Goal: Transaction & Acquisition: Book appointment/travel/reservation

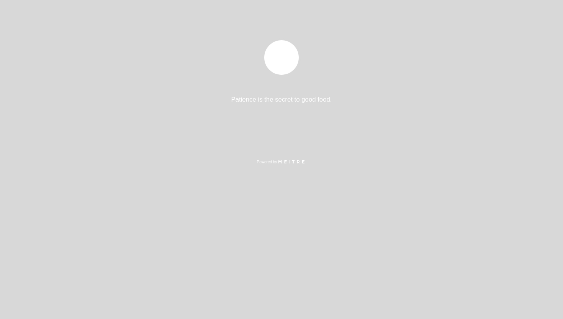
select select "pt"
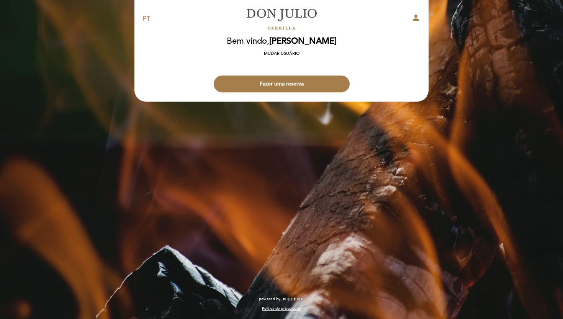
click at [303, 80] on button "Fazer uma reserva" at bounding box center [282, 83] width 136 height 17
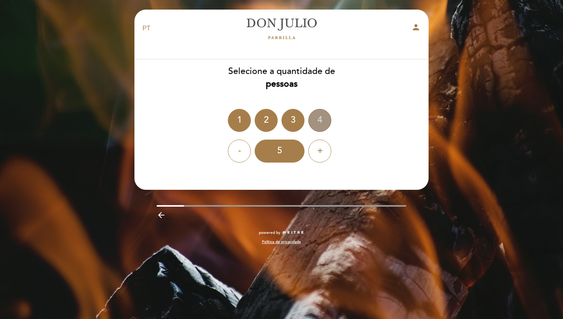
click at [321, 121] on div "4" at bounding box center [319, 120] width 23 height 23
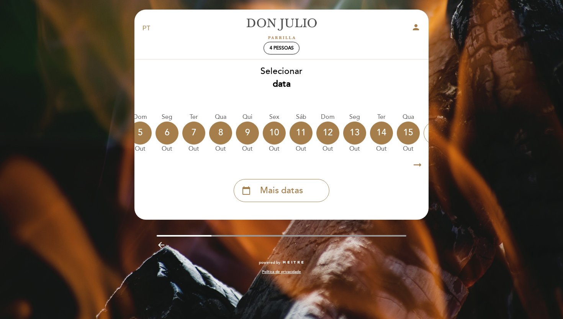
scroll to position [0, 225]
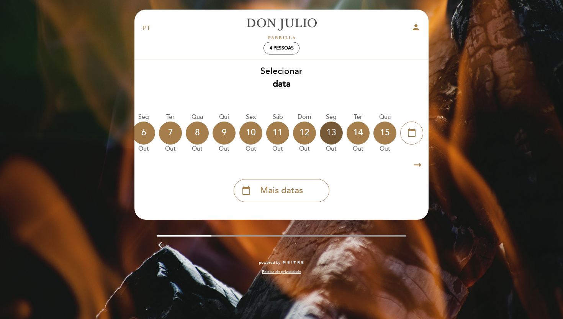
click at [333, 134] on div "13" at bounding box center [331, 132] width 23 height 23
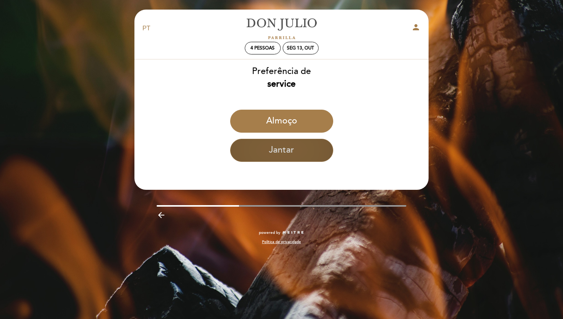
click at [315, 154] on button "Jantar" at bounding box center [281, 150] width 103 height 23
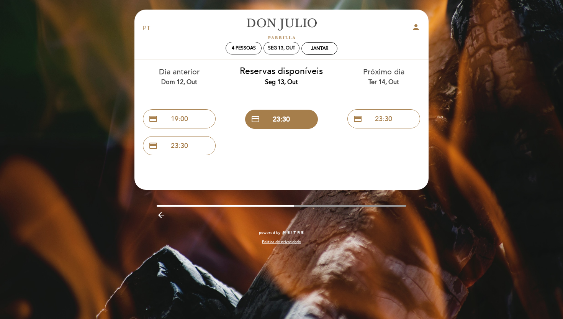
click at [184, 78] on div "Dom 12, out" at bounding box center [179, 82] width 91 height 9
click at [184, 115] on button "credit_card 19:00" at bounding box center [179, 118] width 73 height 19
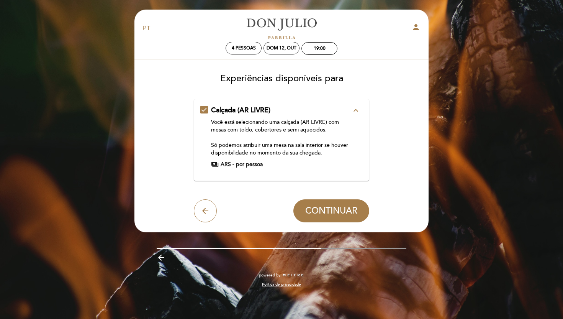
click at [282, 40] on div "[PERSON_NAME]" at bounding box center [281, 28] width 97 height 27
click at [281, 50] on div "Dom 12, out" at bounding box center [282, 48] width 30 height 6
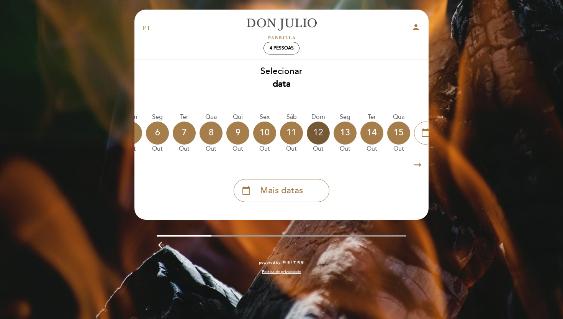
scroll to position [0, 216]
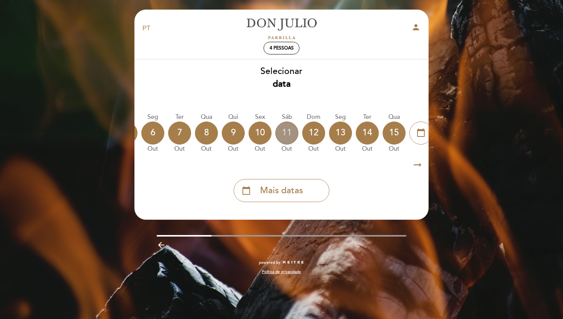
click at [290, 131] on div "11" at bounding box center [286, 132] width 23 height 23
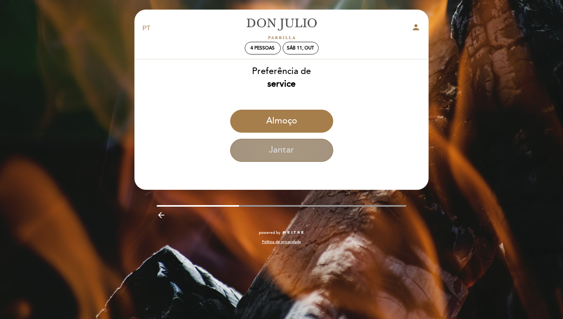
click at [284, 157] on button "Jantar" at bounding box center [281, 150] width 103 height 23
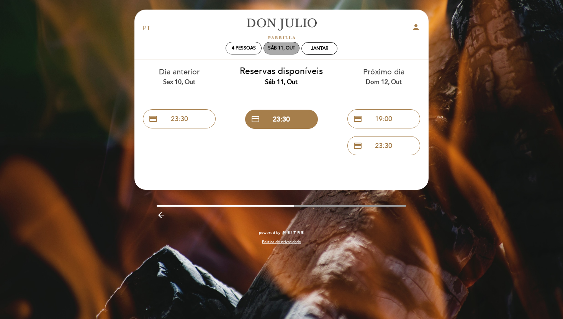
click at [270, 48] on div "Sáb 11, out" at bounding box center [281, 48] width 27 height 6
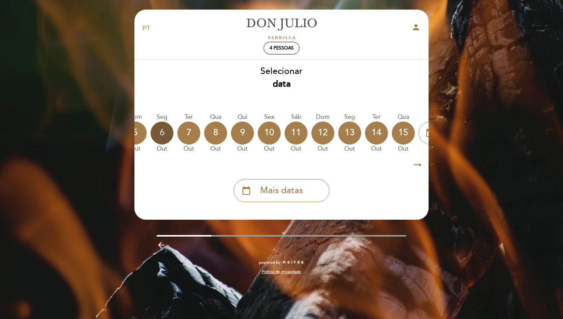
scroll to position [0, 225]
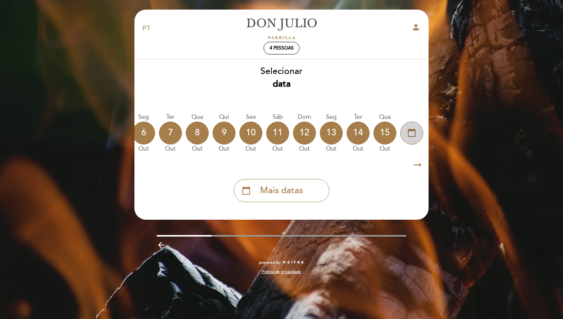
click at [415, 131] on icon "calendar_today" at bounding box center [411, 132] width 9 height 13
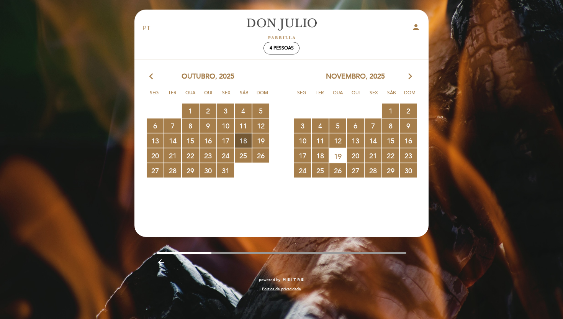
click at [240, 141] on span "18 RESERVAS DISPONÍVEIS" at bounding box center [243, 140] width 17 height 14
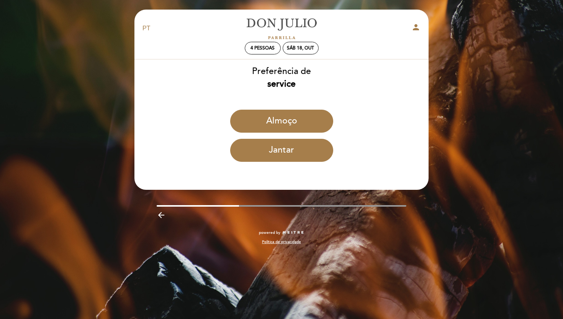
click at [240, 141] on button "Jantar" at bounding box center [281, 150] width 103 height 23
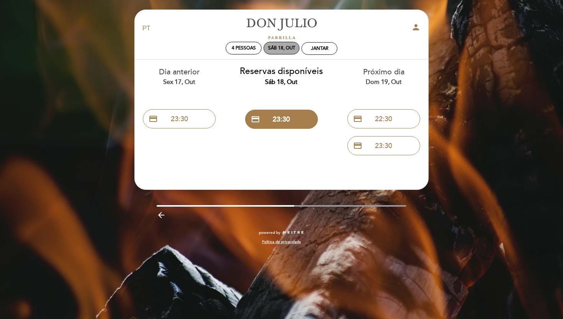
click at [278, 44] on div "Sáb 18, out" at bounding box center [282, 48] width 36 height 13
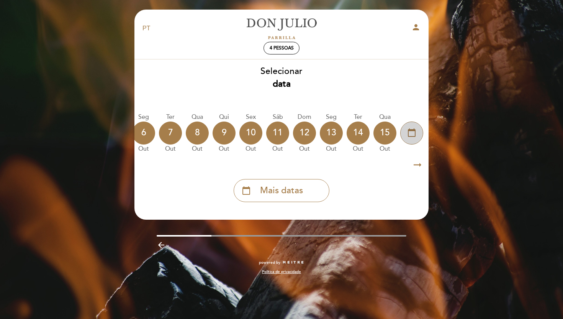
click at [413, 127] on icon "calendar_today" at bounding box center [411, 132] width 9 height 13
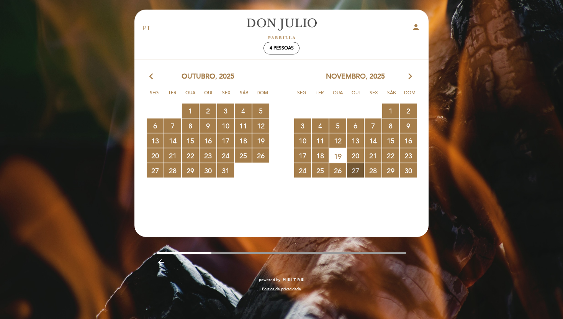
click at [359, 173] on span "27 RESERVAS DISPONÍVEIS" at bounding box center [355, 170] width 17 height 14
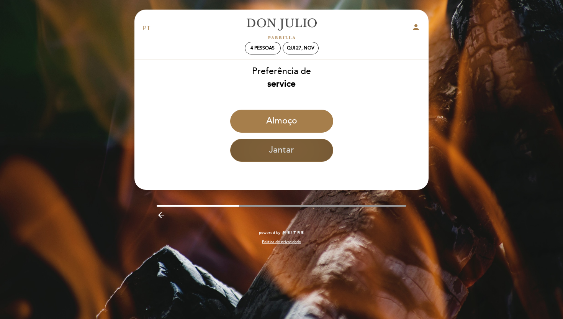
click at [293, 151] on button "Jantar" at bounding box center [281, 150] width 103 height 23
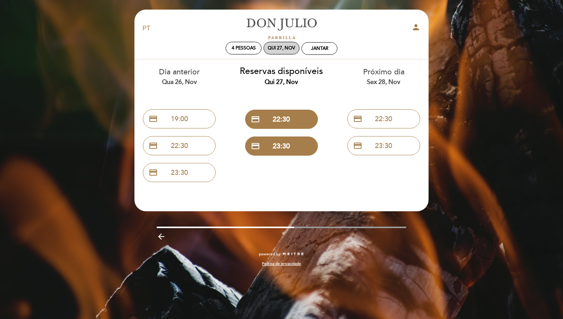
click at [288, 49] on div "Qui 27, nov" at bounding box center [282, 48] width 28 height 6
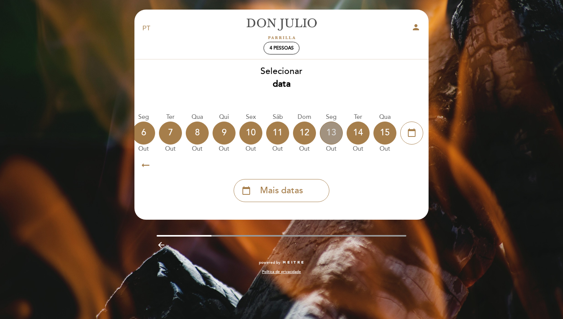
click at [329, 133] on div "13" at bounding box center [331, 132] width 23 height 23
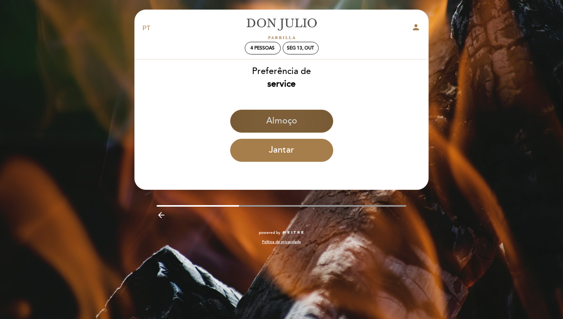
click at [275, 127] on button "Almoço" at bounding box center [281, 121] width 103 height 23
